Goal: Check status: Check status

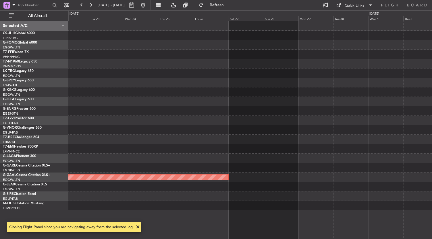
click at [196, 78] on div at bounding box center [249, 82] width 363 height 9
click at [229, 4] on span "Refresh" at bounding box center [217, 5] width 24 height 4
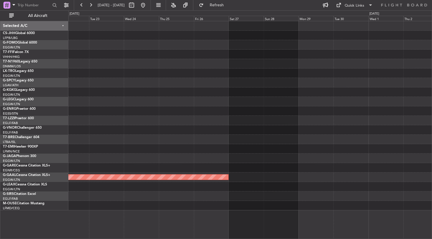
click at [221, 202] on div at bounding box center [249, 205] width 363 height 9
click at [222, 4] on span "Refresh" at bounding box center [217, 5] width 24 height 4
click at [162, 118] on div at bounding box center [249, 120] width 363 height 9
click at [207, 199] on div at bounding box center [249, 196] width 363 height 9
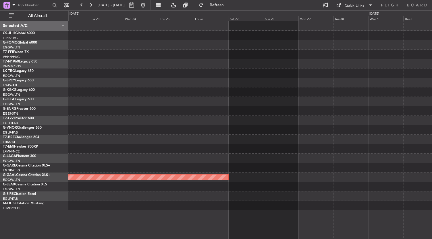
click at [207, 199] on div at bounding box center [249, 196] width 363 height 9
click at [189, 100] on div at bounding box center [249, 101] width 363 height 9
click at [184, 109] on div at bounding box center [249, 110] width 363 height 9
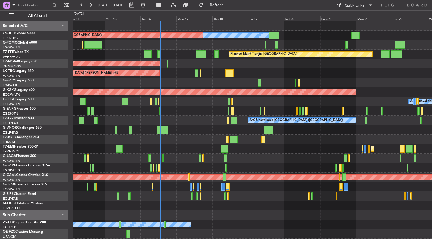
click at [219, 210] on div at bounding box center [252, 205] width 359 height 9
click at [156, 124] on div "Owner Planned Maint [GEOGRAPHIC_DATA] ([GEOGRAPHIC_DATA]) Planned Maint [GEOGRA…" at bounding box center [252, 134] width 359 height 227
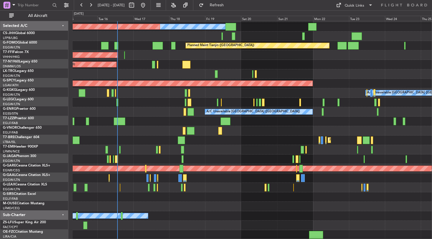
scroll to position [9, 0]
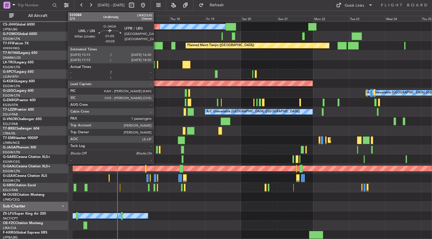
click at [156, 150] on div at bounding box center [157, 150] width 2 height 8
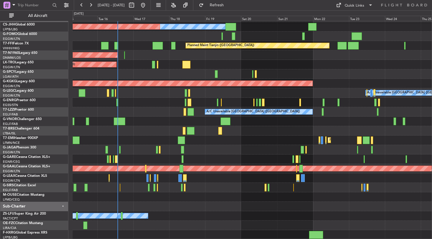
click at [220, 148] on div at bounding box center [252, 149] width 359 height 9
click at [194, 218] on div "A/C Booked A/C Booked" at bounding box center [252, 216] width 359 height 9
click at [217, 197] on div at bounding box center [252, 197] width 359 height 9
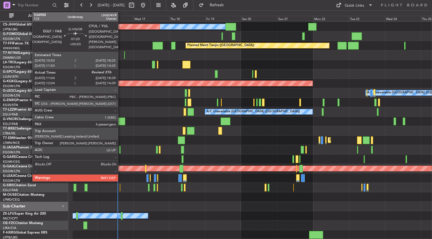
click at [121, 121] on div at bounding box center [119, 122] width 11 height 8
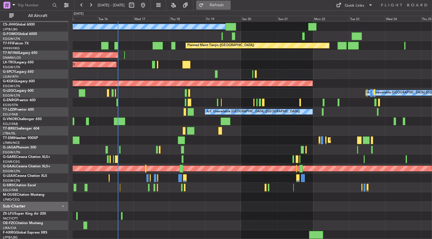
click at [227, 2] on button "Refresh" at bounding box center [213, 5] width 34 height 9
click at [196, 215] on div at bounding box center [252, 216] width 359 height 9
click at [169, 212] on div at bounding box center [252, 216] width 359 height 9
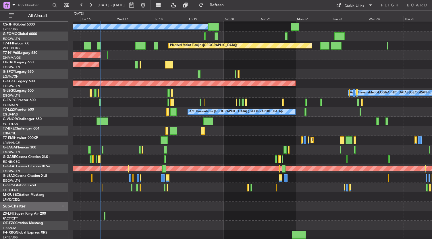
scroll to position [7, 0]
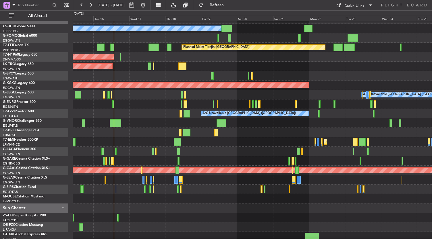
click at [196, 213] on div at bounding box center [252, 217] width 359 height 9
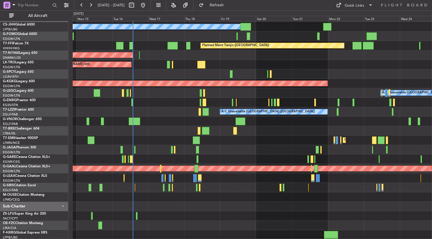
scroll to position [9, 0]
click at [153, 202] on div at bounding box center [252, 206] width 359 height 9
click at [156, 202] on div at bounding box center [252, 206] width 359 height 9
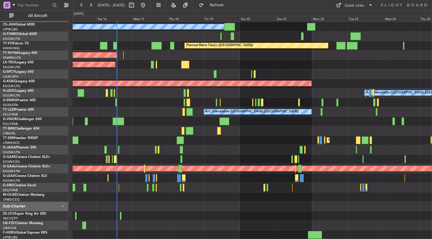
click at [146, 215] on div "Planned Maint [GEOGRAPHIC_DATA] ([GEOGRAPHIC_DATA]) Owner Planned Maint Tianjin…" at bounding box center [252, 126] width 359 height 227
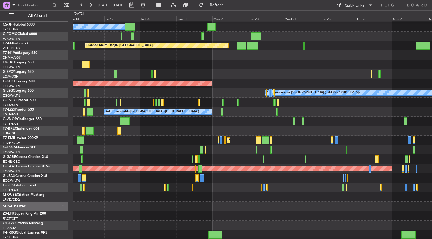
click at [76, 193] on div "Owner Planned Maint [GEOGRAPHIC_DATA] ([GEOGRAPHIC_DATA]) Planned Maint Tianjin…" at bounding box center [252, 126] width 359 height 227
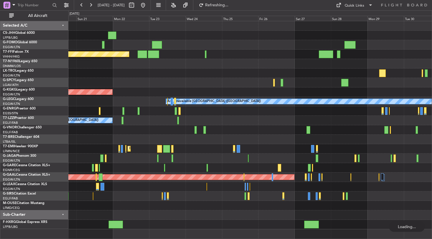
scroll to position [0, 0]
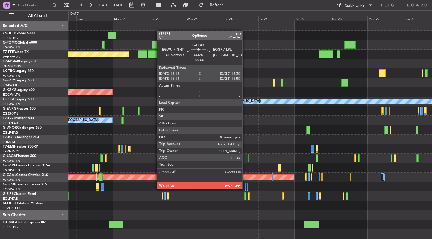
click at [245, 189] on div at bounding box center [245, 187] width 1 height 8
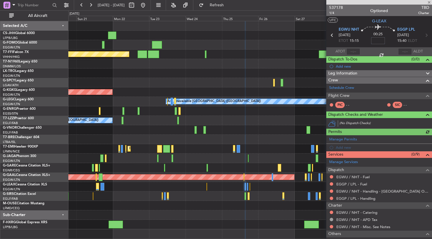
click at [377, 39] on input at bounding box center [378, 40] width 14 height 7
type input "10"
type input "+00:10"
click at [269, 146] on div "Planned Maint [GEOGRAPHIC_DATA]" at bounding box center [249, 148] width 363 height 9
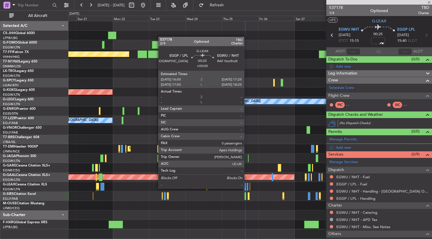
click at [247, 188] on div at bounding box center [247, 187] width 1 height 8
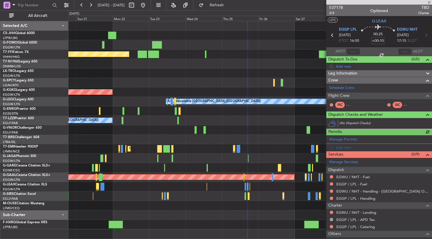
click at [375, 41] on input "+00:10" at bounding box center [378, 40] width 14 height 7
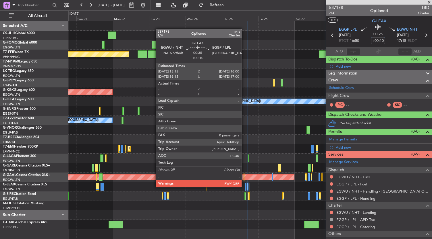
click at [245, 187] on div at bounding box center [245, 187] width 1 height 8
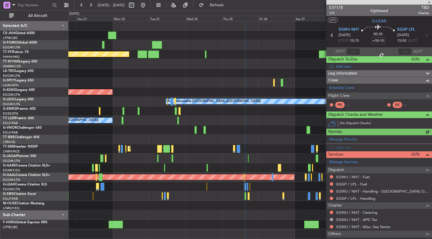
click at [211, 202] on div at bounding box center [249, 205] width 363 height 9
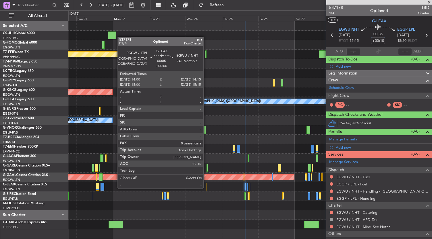
click at [206, 188] on div at bounding box center [206, 187] width 1 height 8
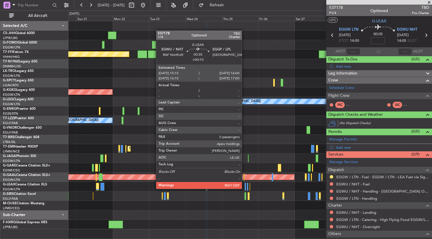
click at [245, 189] on div at bounding box center [245, 187] width 1 height 8
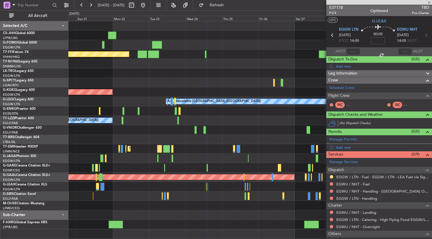
type input "+00:10"
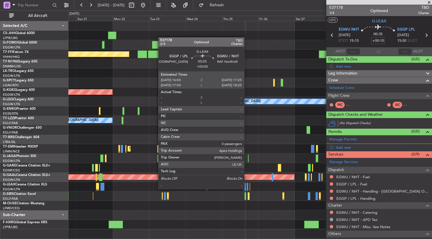
click at [247, 189] on div at bounding box center [247, 187] width 1 height 8
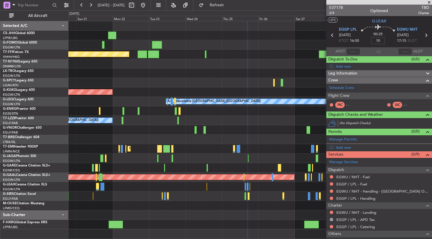
type input "+00:10"
click at [270, 139] on div at bounding box center [249, 139] width 363 height 9
click at [282, 127] on div at bounding box center [249, 129] width 363 height 9
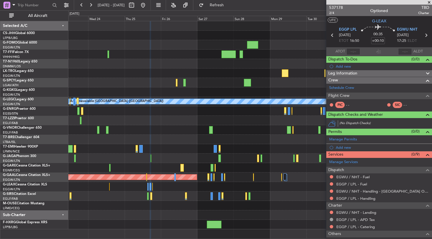
click at [179, 201] on div "Planned Maint Tianjin ([GEOGRAPHIC_DATA]) AOG Maint [GEOGRAPHIC_DATA] ([GEOGRAP…" at bounding box center [249, 125] width 363 height 208
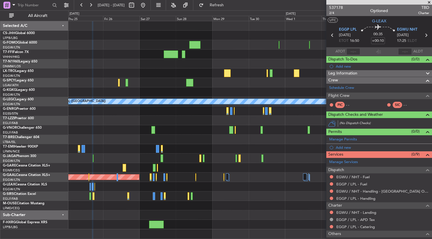
click at [174, 125] on div "A/C Unavailable [GEOGRAPHIC_DATA] ([GEOGRAPHIC_DATA]) Planned [GEOGRAPHIC_DATA]" at bounding box center [249, 125] width 363 height 208
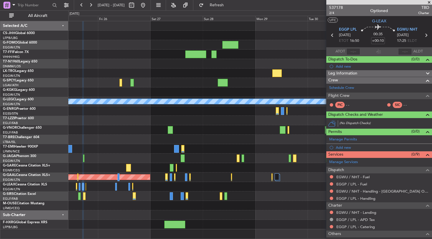
click at [137, 214] on div at bounding box center [249, 215] width 363 height 9
click at [199, 136] on div at bounding box center [249, 139] width 363 height 9
click at [254, 222] on div at bounding box center [249, 224] width 363 height 9
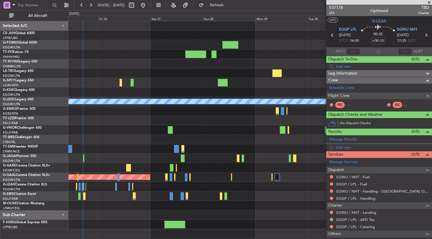
click at [258, 199] on div at bounding box center [249, 196] width 363 height 9
click at [119, 218] on div at bounding box center [249, 215] width 363 height 9
click at [123, 208] on div at bounding box center [249, 205] width 363 height 9
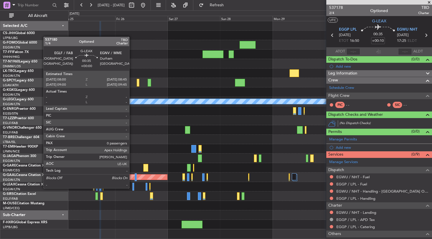
click at [133, 187] on div at bounding box center [133, 187] width 2 height 8
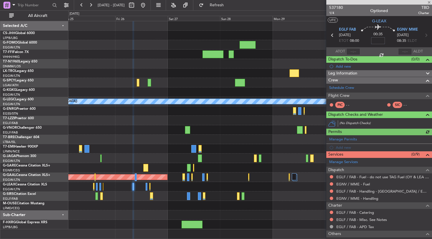
click at [379, 40] on input at bounding box center [378, 40] width 14 height 7
type input "+00:10"
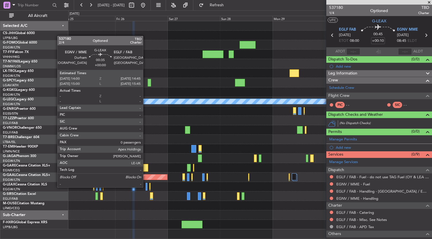
click at [146, 187] on div at bounding box center [147, 187] width 2 height 8
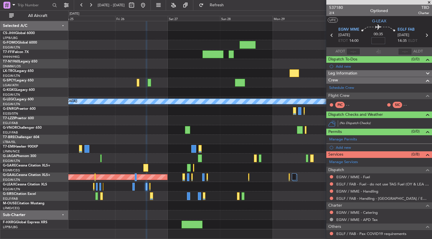
click at [375, 40] on input at bounding box center [378, 40] width 14 height 7
type input "+00:10"
click at [149, 221] on div at bounding box center [249, 224] width 363 height 9
click at [166, 125] on div at bounding box center [249, 129] width 363 height 9
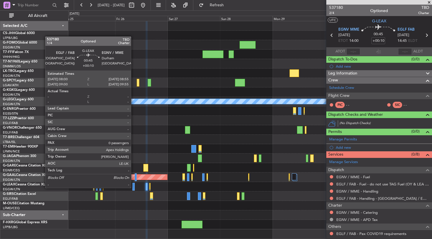
click at [134, 187] on div at bounding box center [133, 187] width 2 height 8
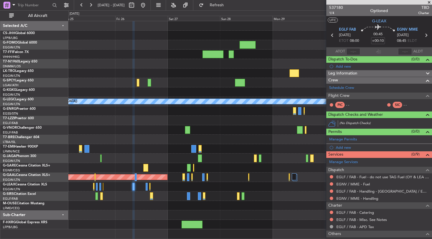
click at [204, 0] on html "[DATE] - [DATE] Refresh Quick Links All Aircraft A/C Unavailable [GEOGRAPHIC_DA…" at bounding box center [216, 119] width 432 height 239
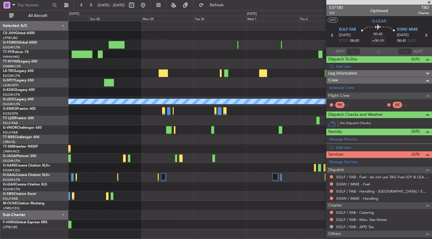
click at [91, 113] on div "A/C Unavailable [GEOGRAPHIC_DATA] ([GEOGRAPHIC_DATA]) Planned [GEOGRAPHIC_DATA]" at bounding box center [249, 125] width 363 height 208
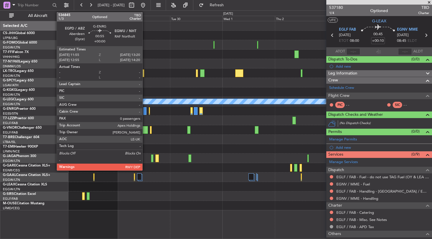
click at [145, 112] on div at bounding box center [144, 111] width 3 height 8
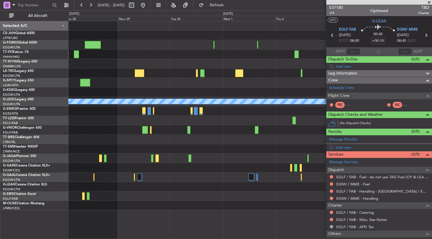
click at [159, 177] on div "Planned Maint Dusseldorf" at bounding box center [249, 177] width 363 height 9
click at [217, 160] on div at bounding box center [249, 158] width 363 height 9
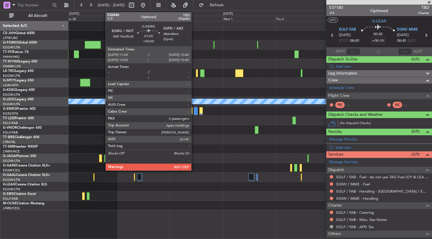
click at [194, 110] on div at bounding box center [196, 111] width 4 height 8
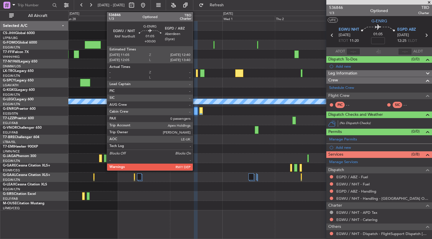
click at [197, 112] on div at bounding box center [196, 111] width 4 height 8
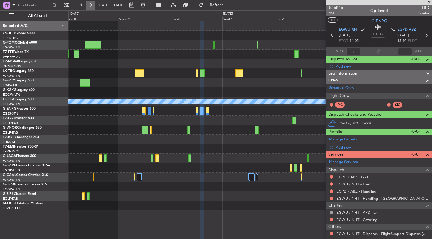
click at [92, 5] on button at bounding box center [90, 5] width 9 height 9
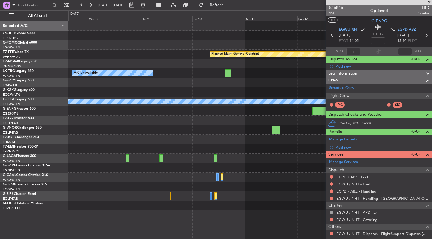
click at [119, 121] on div "Planned Maint Geneva (Cointrin) A/C Unavailable Planned Maint [GEOGRAPHIC_DATA]…" at bounding box center [249, 115] width 363 height 189
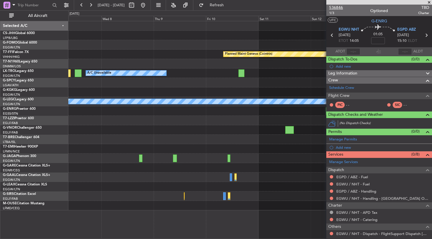
click at [334, 8] on span "536846" at bounding box center [336, 8] width 14 height 6
click at [221, 135] on div at bounding box center [249, 139] width 363 height 9
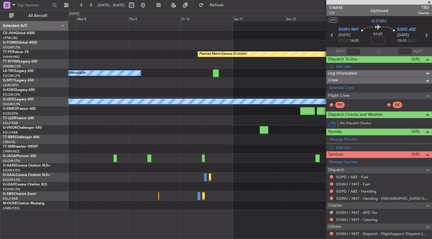
click at [191, 133] on div "Planned Maint Geneva (Cointrin) A/C Unavailable Planned Maint [GEOGRAPHIC_DATA]…" at bounding box center [249, 115] width 363 height 189
click at [225, 7] on span "Refresh" at bounding box center [217, 5] width 24 height 4
click at [377, 40] on input at bounding box center [378, 40] width 14 height 7
type input "+00:10"
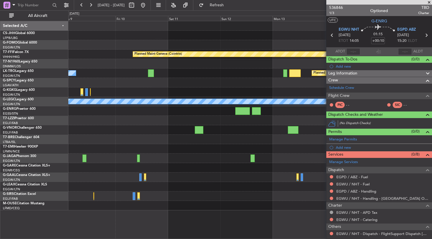
click at [110, 167] on div "Planned Maint Geneva (Cointrin) Planned Maint [GEOGRAPHIC_DATA] (Riga Intl) A/C…" at bounding box center [249, 115] width 363 height 189
click at [203, 165] on div at bounding box center [249, 167] width 363 height 9
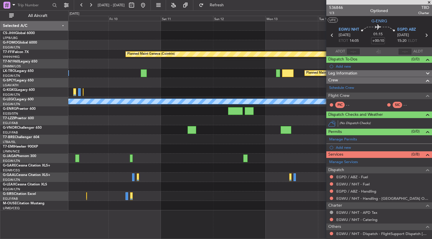
click at [183, 162] on div at bounding box center [249, 158] width 363 height 9
click at [179, 162] on div at bounding box center [249, 158] width 363 height 9
click at [138, 130] on div at bounding box center [249, 129] width 363 height 9
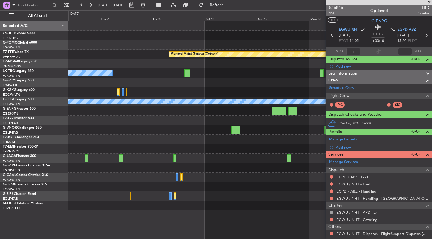
click at [219, 164] on div "Planned Maint Geneva (Cointrin) Planned Maint [GEOGRAPHIC_DATA] (Riga Intl) A/C…" at bounding box center [249, 115] width 363 height 189
click at [200, 140] on div at bounding box center [249, 139] width 363 height 9
click at [166, 128] on div at bounding box center [249, 129] width 363 height 9
click at [229, 6] on span "Refresh" at bounding box center [217, 5] width 24 height 4
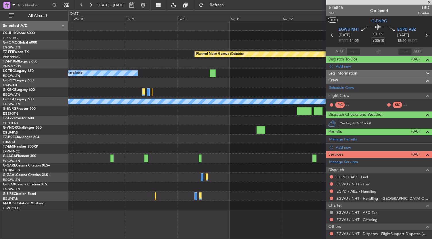
click at [167, 136] on div at bounding box center [249, 139] width 363 height 9
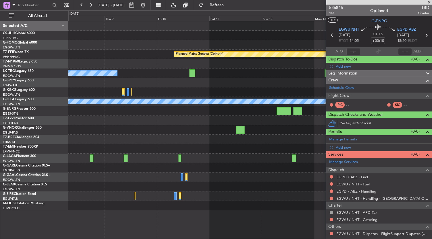
click at [126, 135] on div at bounding box center [249, 139] width 363 height 9
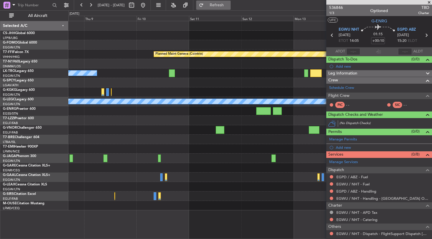
click at [229, 6] on span "Refresh" at bounding box center [217, 5] width 24 height 4
click at [229, 3] on span "Refresh" at bounding box center [217, 5] width 24 height 4
click at [230, 2] on button "Refresh" at bounding box center [213, 5] width 34 height 9
click at [162, 111] on div at bounding box center [249, 110] width 363 height 9
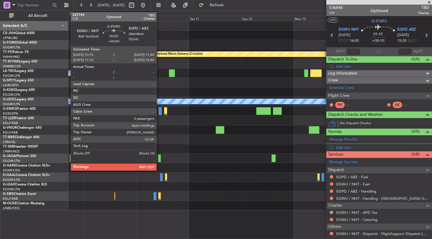
click at [159, 112] on div at bounding box center [159, 111] width 3 height 8
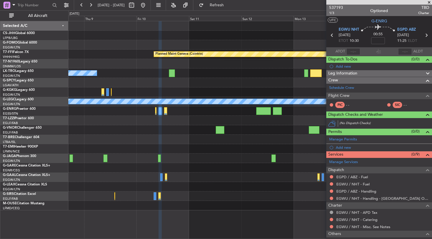
click at [377, 39] on mat-tooltip-component "Flight Time" at bounding box center [376, 44] width 26 height 15
click at [374, 39] on mat-tooltip-component "Flight Time" at bounding box center [376, 44] width 26 height 15
click at [189, 127] on div at bounding box center [249, 129] width 363 height 9
click at [116, 130] on div at bounding box center [249, 129] width 363 height 9
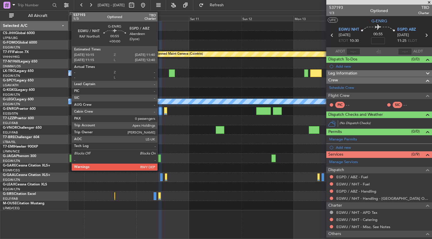
click at [160, 112] on div at bounding box center [159, 111] width 3 height 8
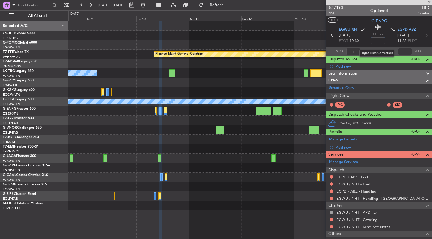
click at [377, 40] on input at bounding box center [378, 40] width 14 height 7
type input "+00:10"
click at [251, 167] on div at bounding box center [249, 167] width 363 height 9
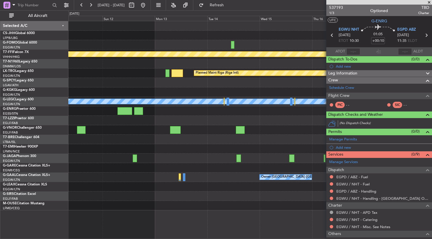
click at [85, 73] on div "Planned Maint Riga (Riga Intl)" at bounding box center [249, 73] width 363 height 9
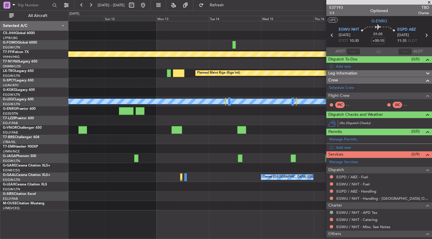
click at [76, 73] on div "Planned Maint Riga (Riga Intl)" at bounding box center [249, 73] width 363 height 9
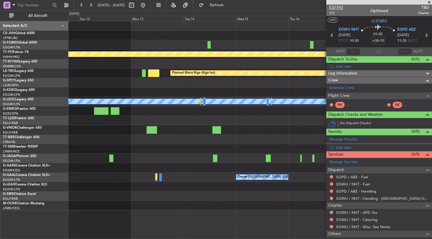
click at [338, 6] on span "537193" at bounding box center [336, 8] width 14 height 6
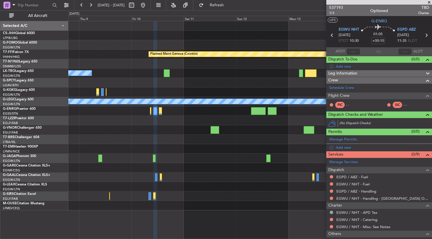
click at [305, 112] on div "Planned Maint Geneva (Cointrin) Planned Maint [GEOGRAPHIC_DATA] (Riga Intl) A/C…" at bounding box center [249, 115] width 363 height 189
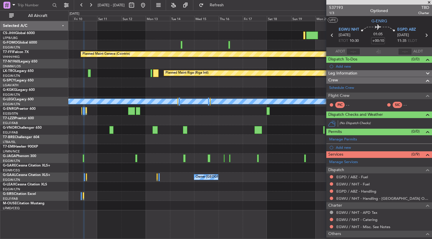
click at [138, 105] on div "Planned Maint Geneva (Cointrin) Planned Maint [GEOGRAPHIC_DATA] (Riga Intl) A/C…" at bounding box center [249, 115] width 363 height 189
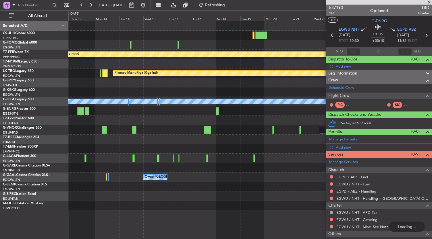
click at [144, 117] on div "A/C Unavailable [GEOGRAPHIC_DATA] ([GEOGRAPHIC_DATA])" at bounding box center [249, 120] width 363 height 9
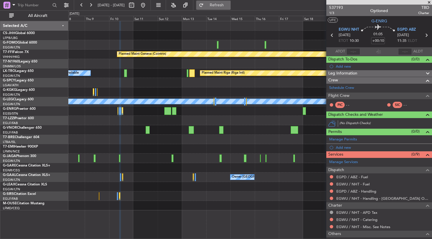
click at [219, 1] on button "Refresh" at bounding box center [213, 5] width 34 height 9
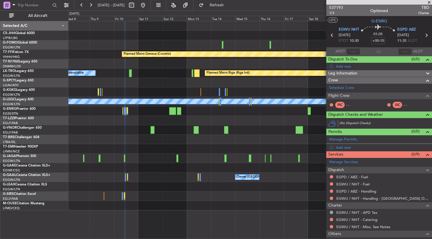
click at [155, 71] on div "Planned Maint Riga (Riga Intl) A/C Unavailable" at bounding box center [249, 73] width 363 height 9
click at [185, 83] on div at bounding box center [249, 82] width 363 height 9
click at [178, 84] on div at bounding box center [249, 82] width 363 height 9
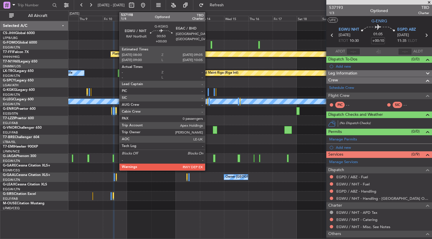
click at [208, 92] on div at bounding box center [208, 92] width 1 height 8
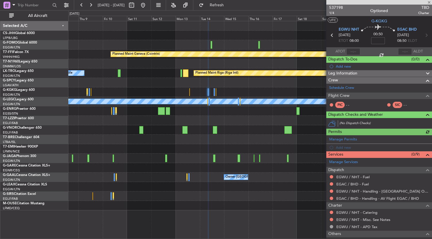
click at [375, 41] on input at bounding box center [378, 40] width 14 height 7
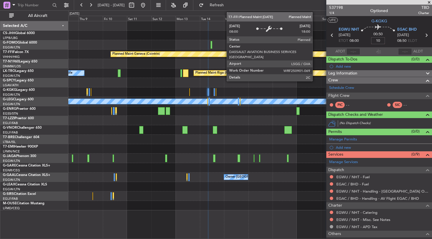
type input "+00:10"
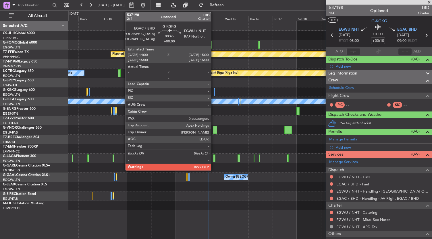
click at [214, 92] on div at bounding box center [214, 92] width 1 height 8
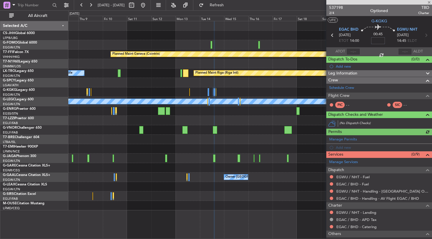
click at [379, 39] on input at bounding box center [378, 40] width 14 height 7
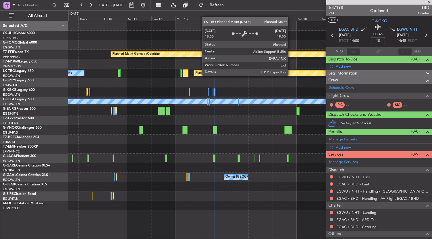
type input "+00:10"
